Goal: Task Accomplishment & Management: Manage account settings

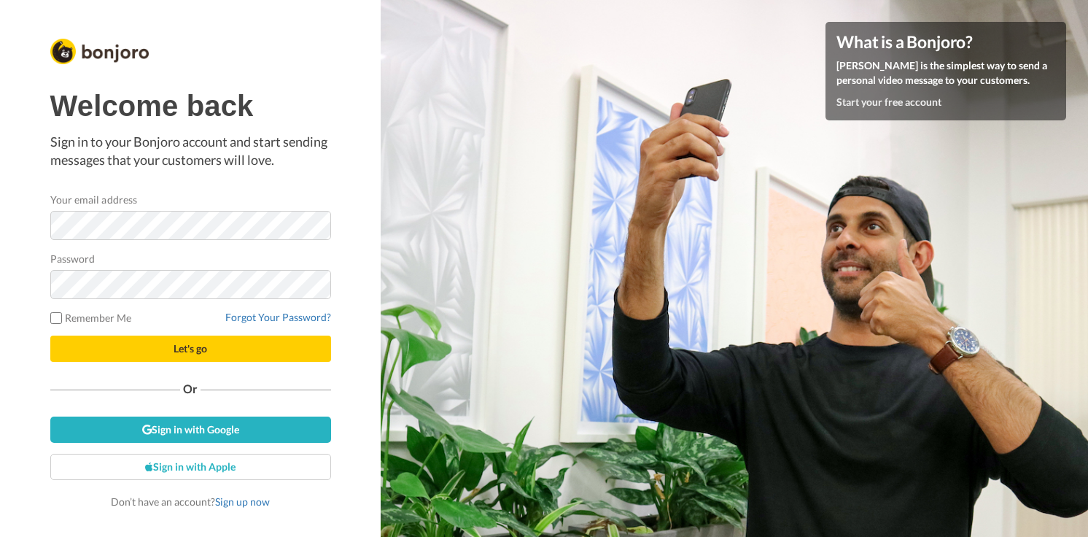
click at [50, 240] on div at bounding box center [50, 240] width 0 height 0
click at [298, 180] on div "Welcome back Sign in to your Bonjoro account and start sending messages that yo…" at bounding box center [190, 299] width 281 height 419
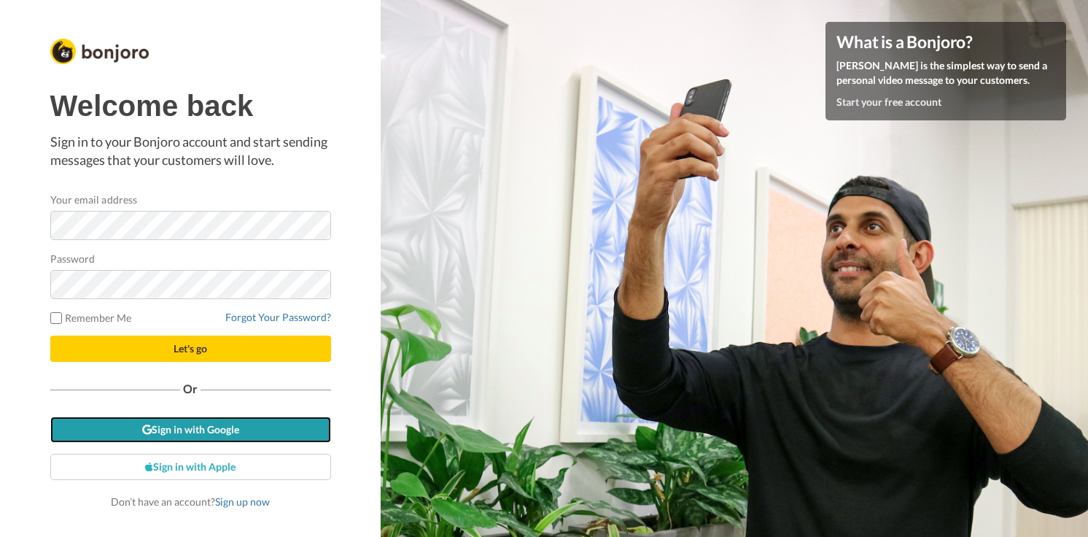
click at [264, 441] on link "Sign in with Google" at bounding box center [190, 430] width 281 height 26
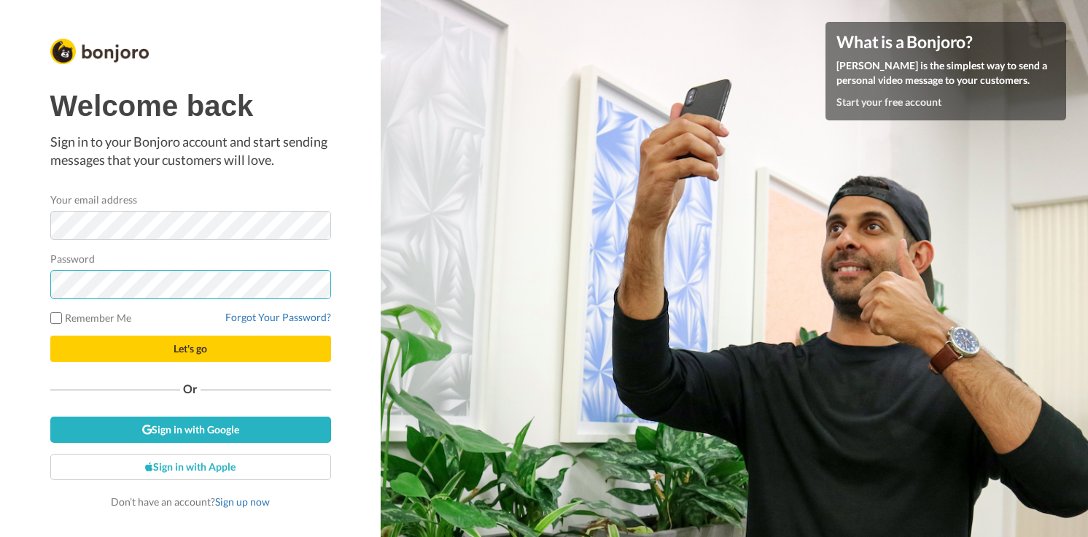
click at [50, 336] on button "Let's go" at bounding box center [190, 349] width 281 height 26
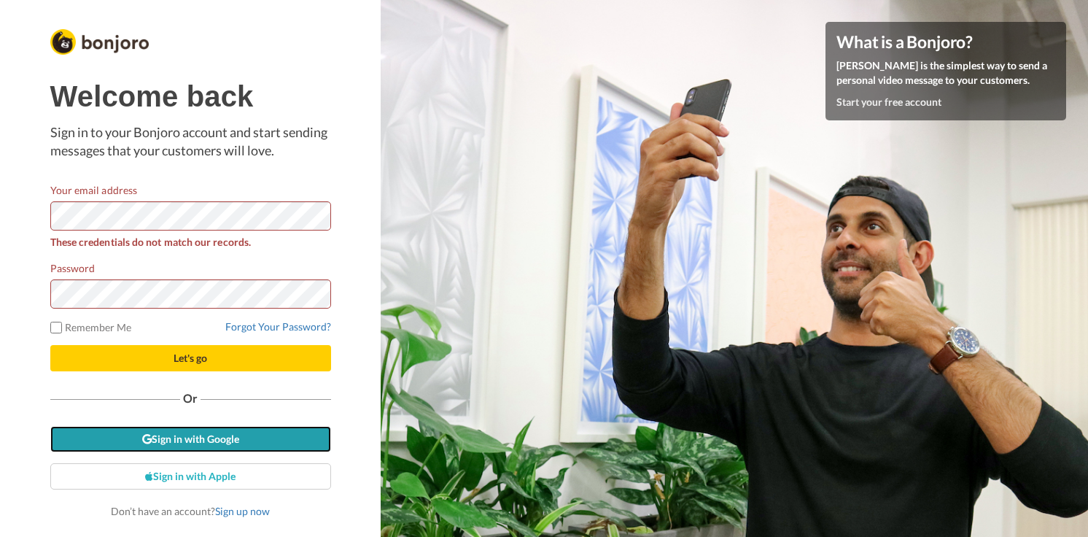
click at [213, 441] on link "Sign in with Google" at bounding box center [190, 439] width 281 height 26
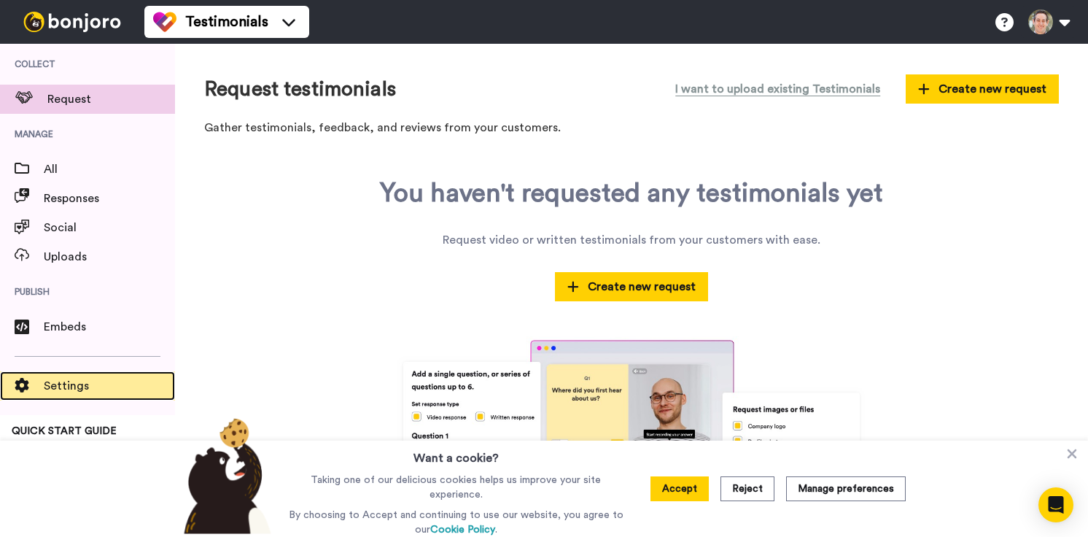
click at [62, 378] on span "Settings" at bounding box center [109, 386] width 131 height 18
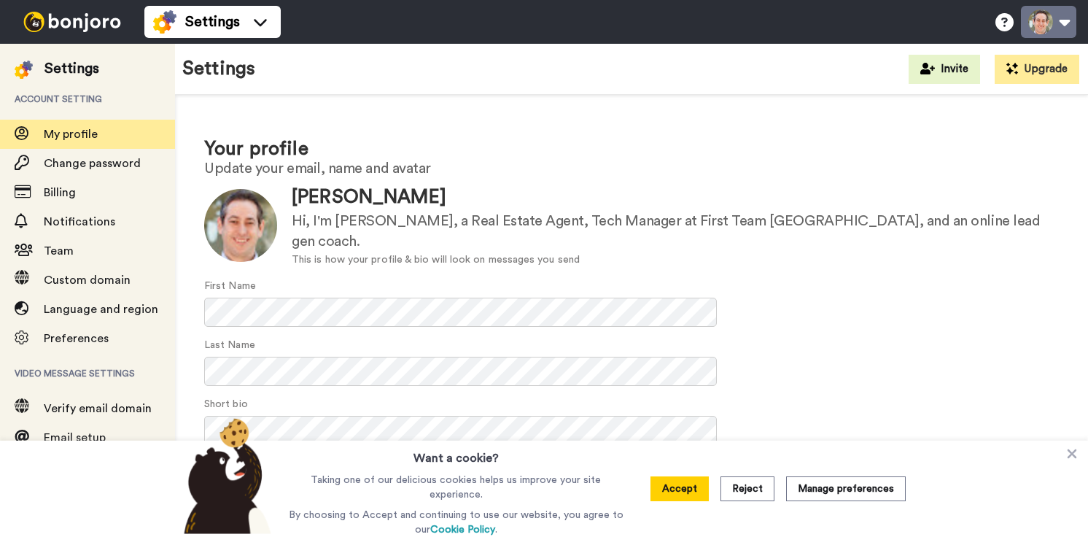
click at [1069, 28] on button at bounding box center [1048, 22] width 55 height 32
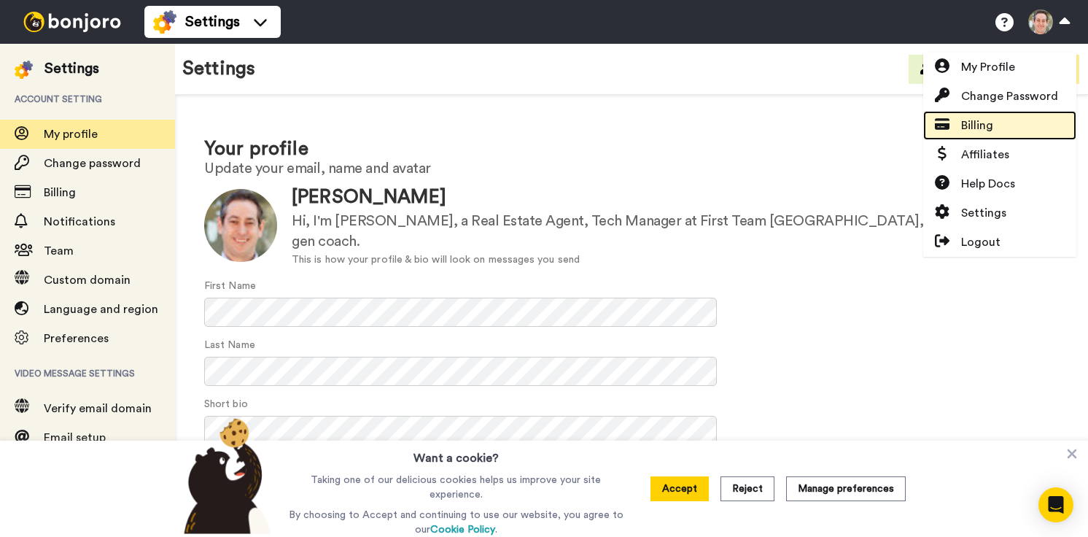
click at [999, 121] on link "Billing" at bounding box center [1000, 125] width 153 height 29
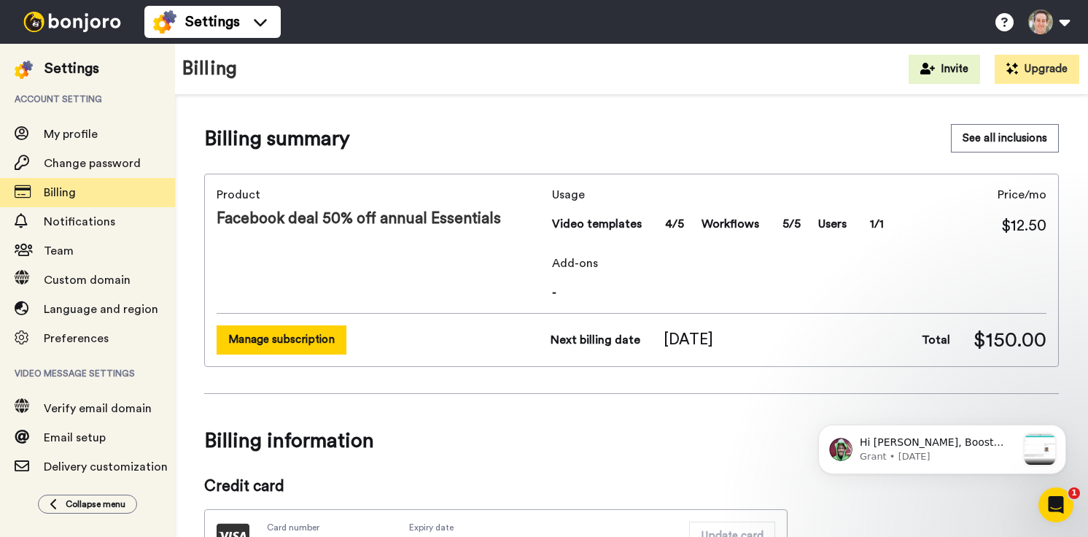
click at [260, 350] on button "Manage subscription" at bounding box center [282, 339] width 130 height 28
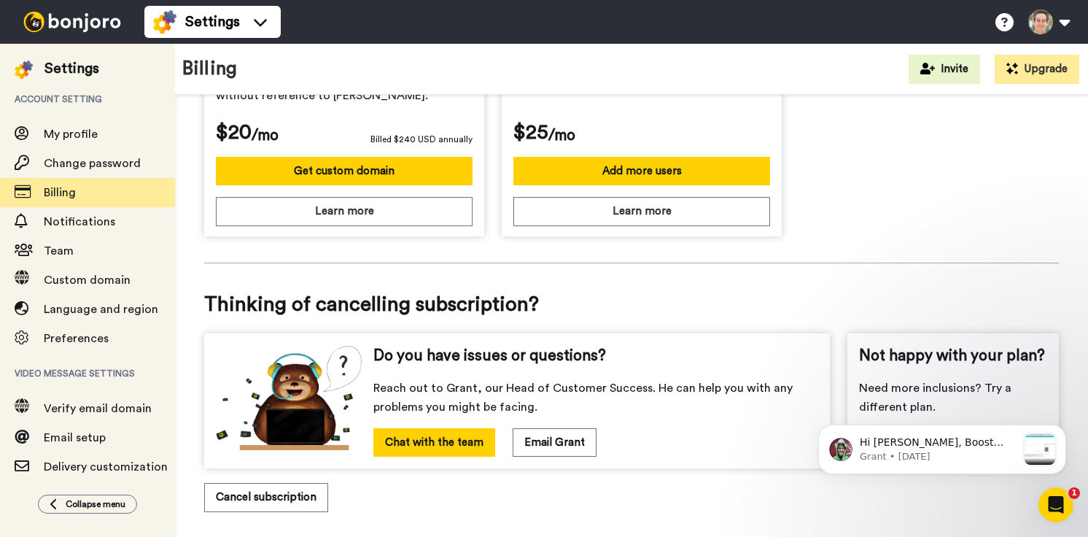
scroll to position [635, 0]
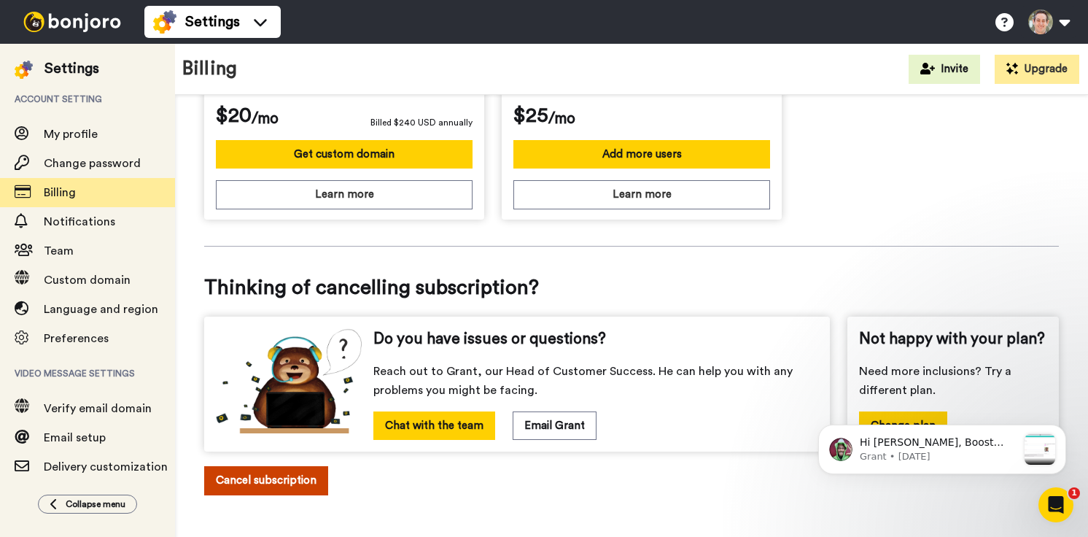
click at [248, 468] on button "Cancel subscription" at bounding box center [266, 480] width 124 height 28
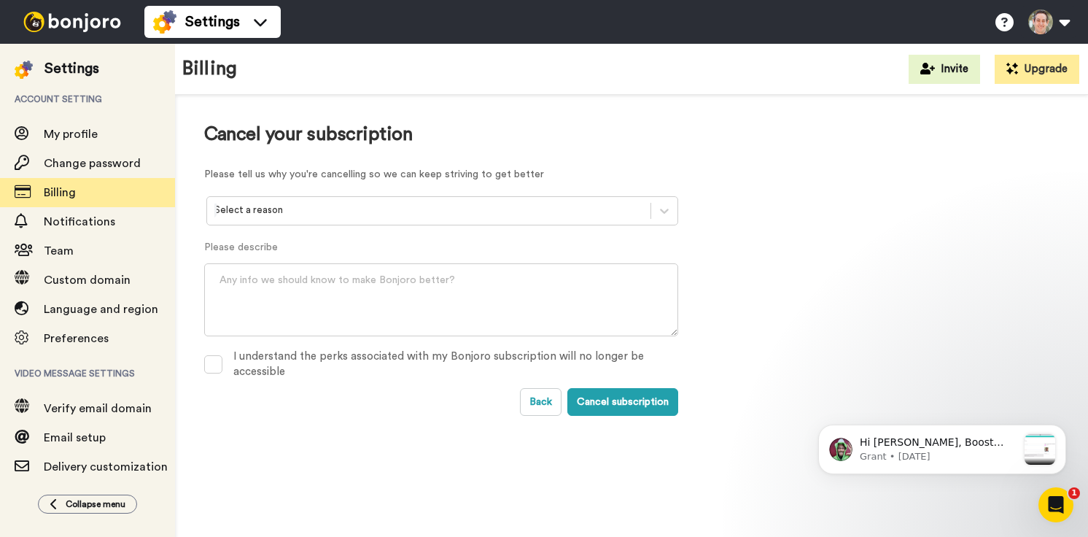
click at [268, 217] on div at bounding box center [428, 210] width 429 height 17
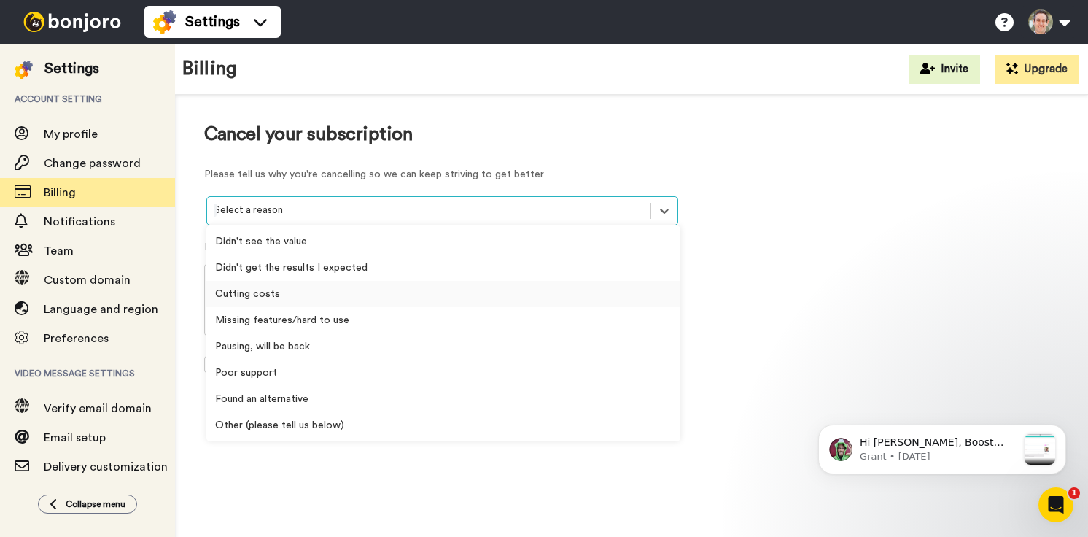
click at [267, 294] on div "Cutting costs" at bounding box center [443, 294] width 474 height 26
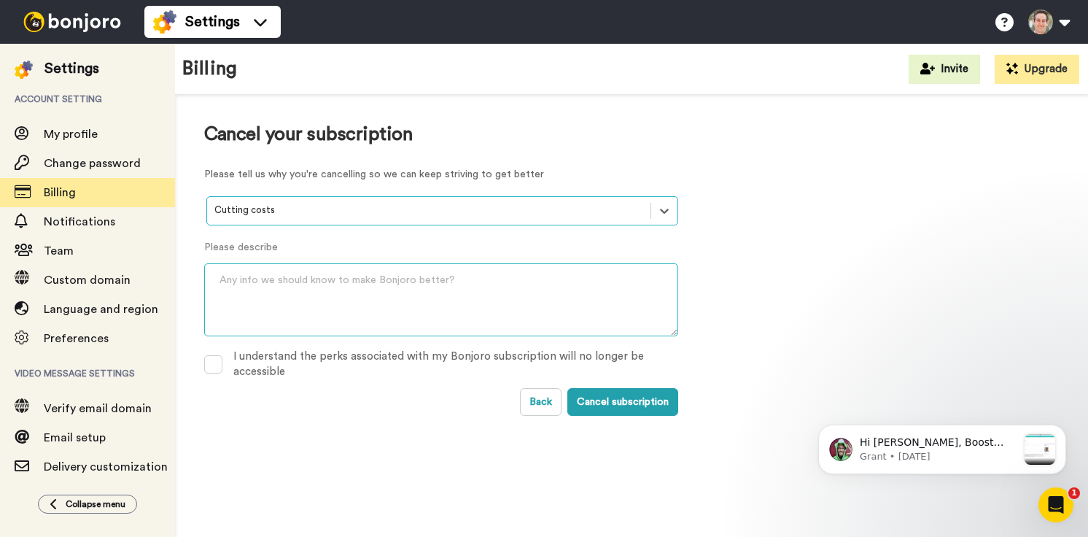
click at [267, 294] on textarea at bounding box center [441, 299] width 474 height 73
type textarea "Purchased and don't really use it."
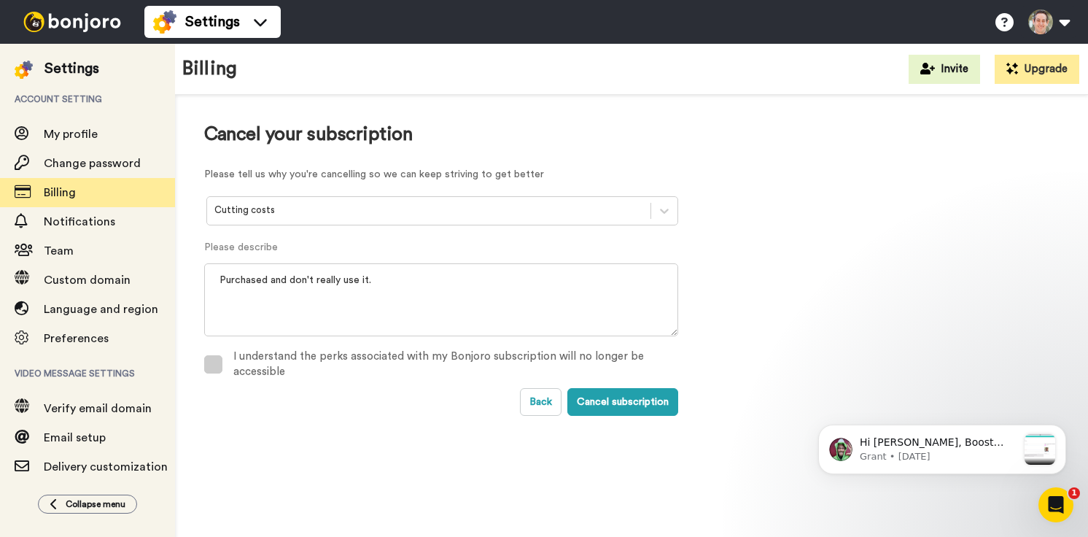
click at [219, 362] on span at bounding box center [213, 364] width 18 height 18
click at [589, 390] on button "Cancel subscription" at bounding box center [623, 402] width 111 height 28
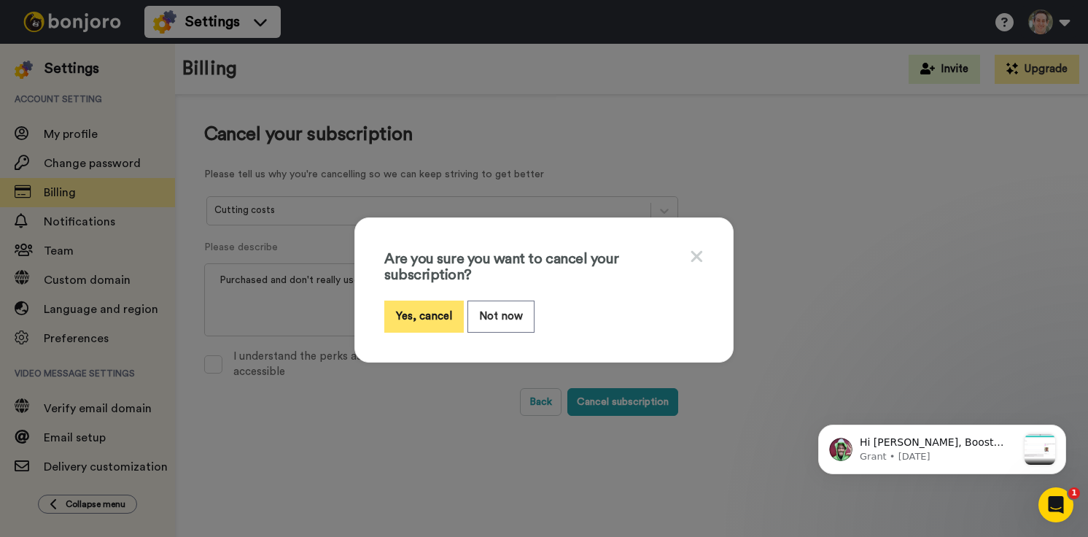
click at [433, 307] on button "Yes, cancel" at bounding box center [424, 316] width 80 height 31
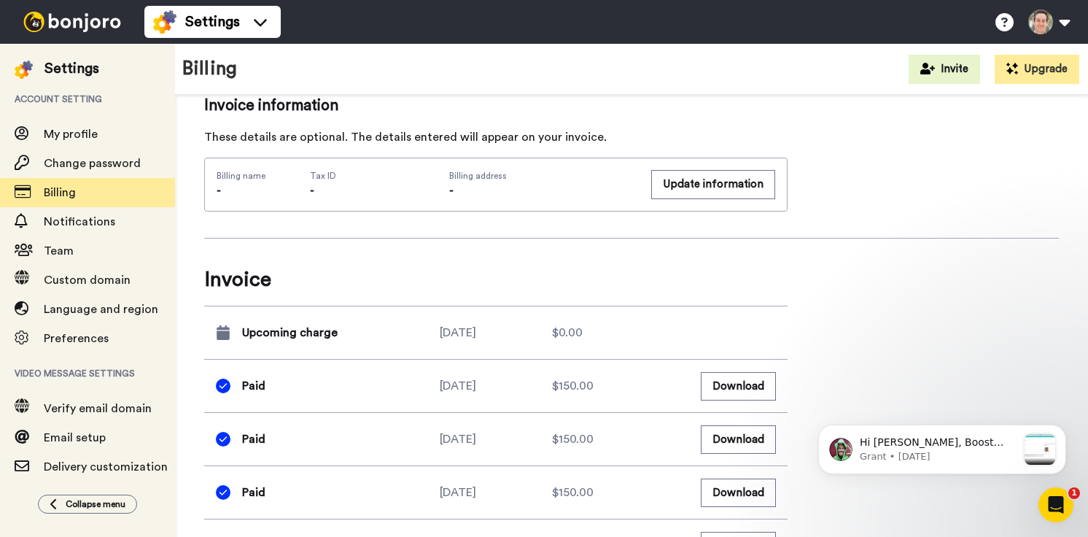
scroll to position [624, 0]
